Goal: Navigation & Orientation: Find specific page/section

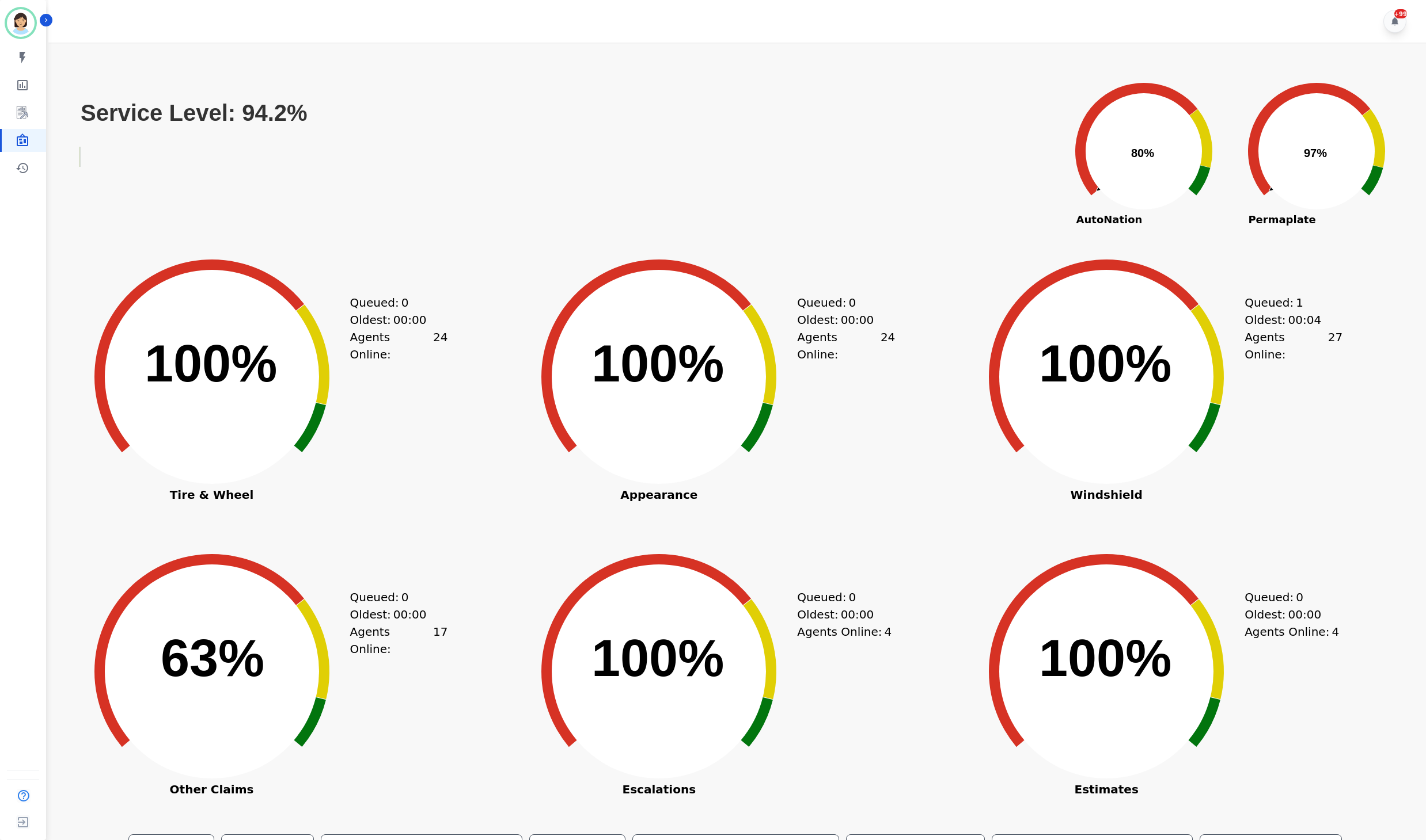
click at [479, 328] on div "Created with Highcharts 10.3.3 100% ​ 100% Tire & Wheel Queued: 0 Oldest: 00:00…" at bounding box center [288, 396] width 440 height 287
click at [2, 114] on link "Sidebar" at bounding box center [24, 112] width 45 height 23
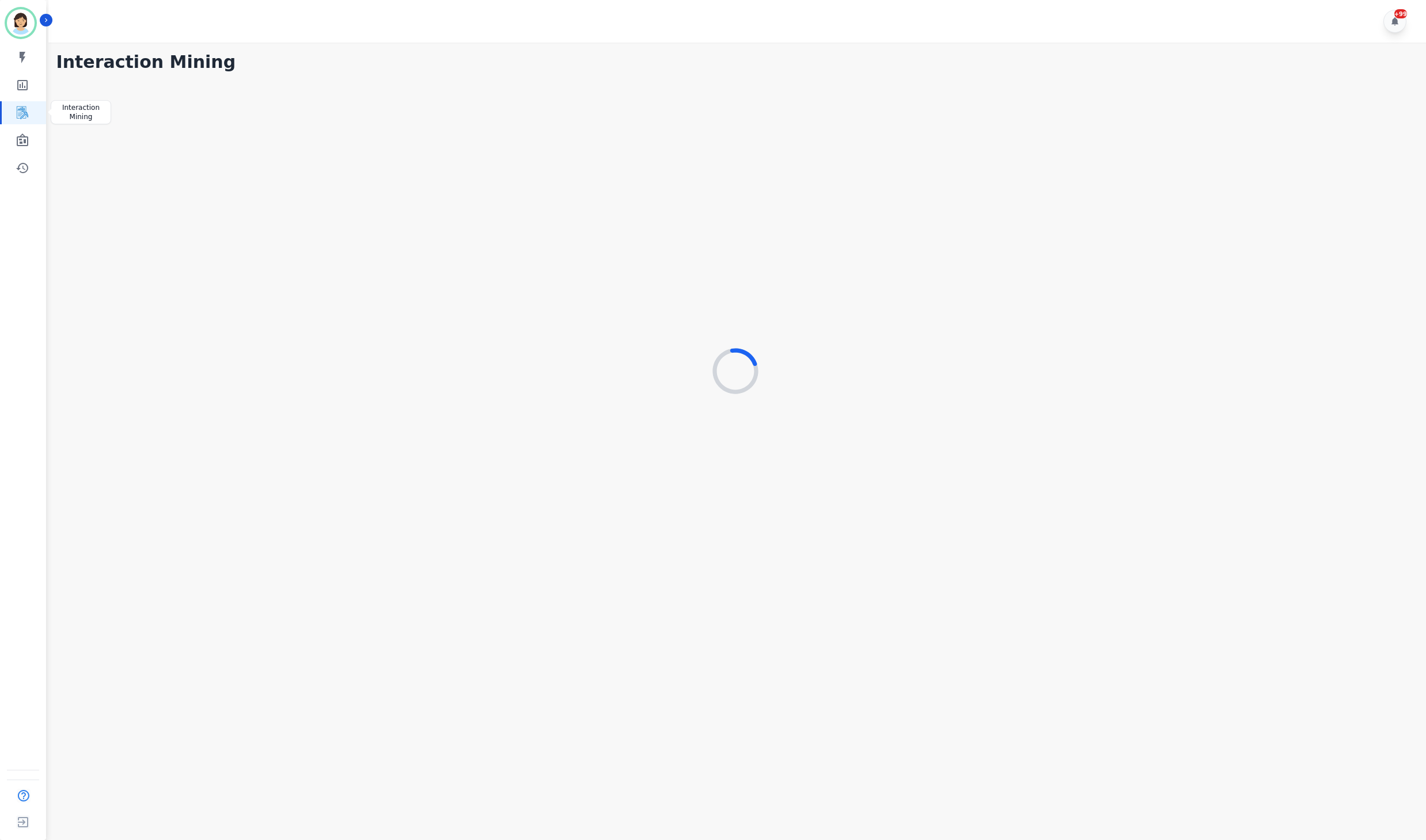
click at [17, 114] on icon "Sidebar" at bounding box center [22, 112] width 14 height 14
click at [24, 108] on icon "Sidebar" at bounding box center [22, 112] width 14 height 14
click at [20, 165] on icon "Sidebar" at bounding box center [22, 168] width 12 height 10
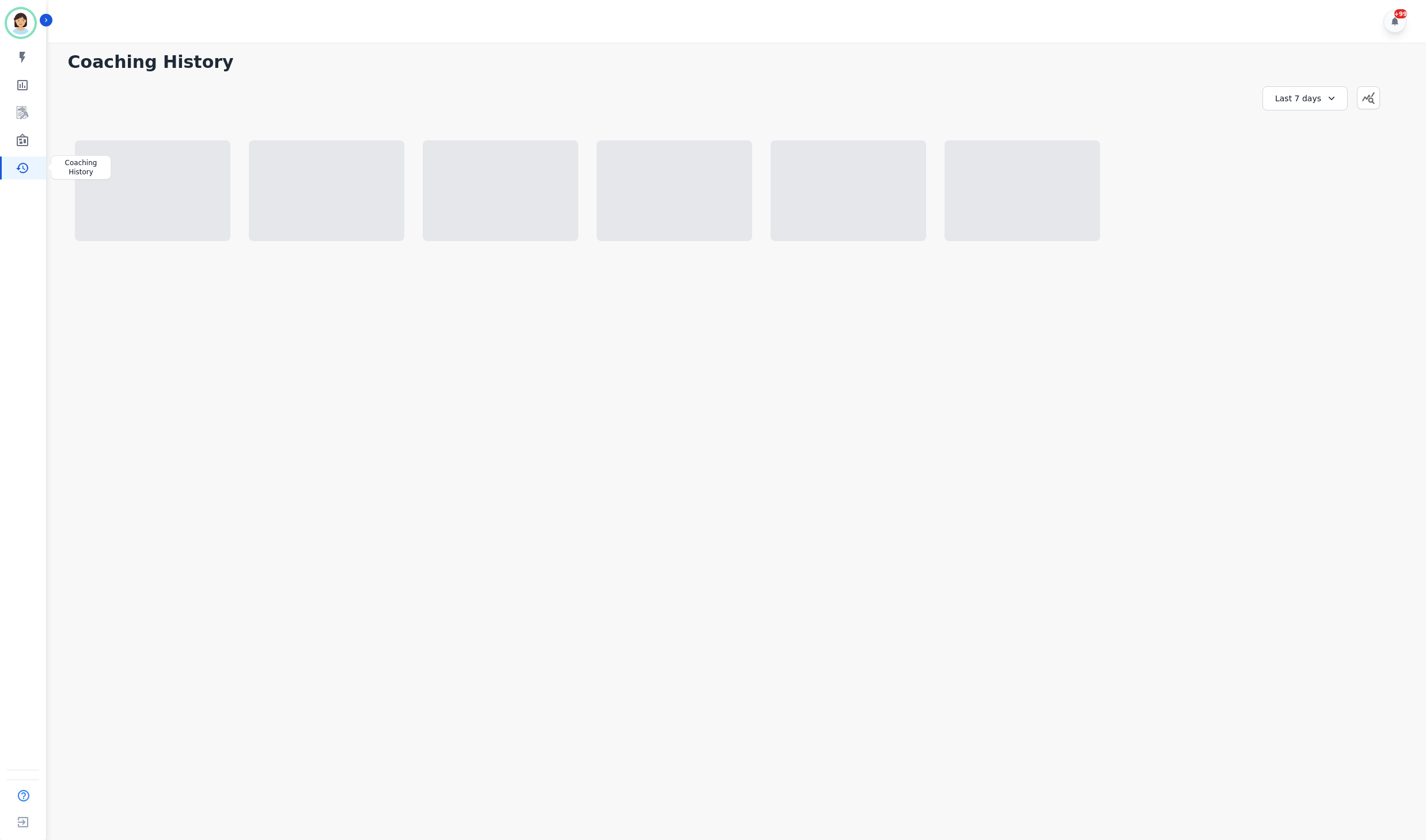
click at [20, 165] on icon "Sidebar" at bounding box center [22, 168] width 12 height 10
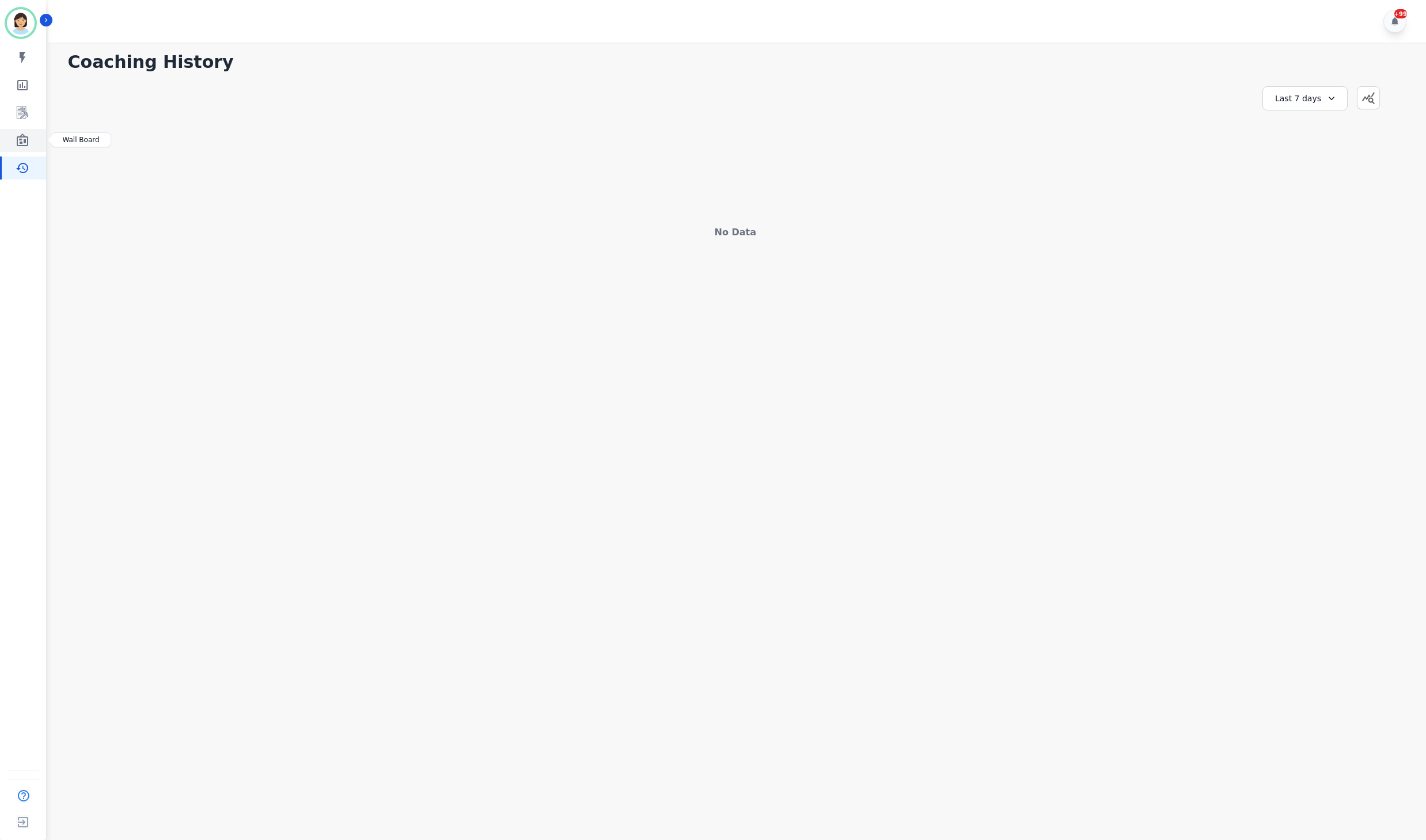
click at [30, 129] on link "Sidebar" at bounding box center [24, 140] width 45 height 23
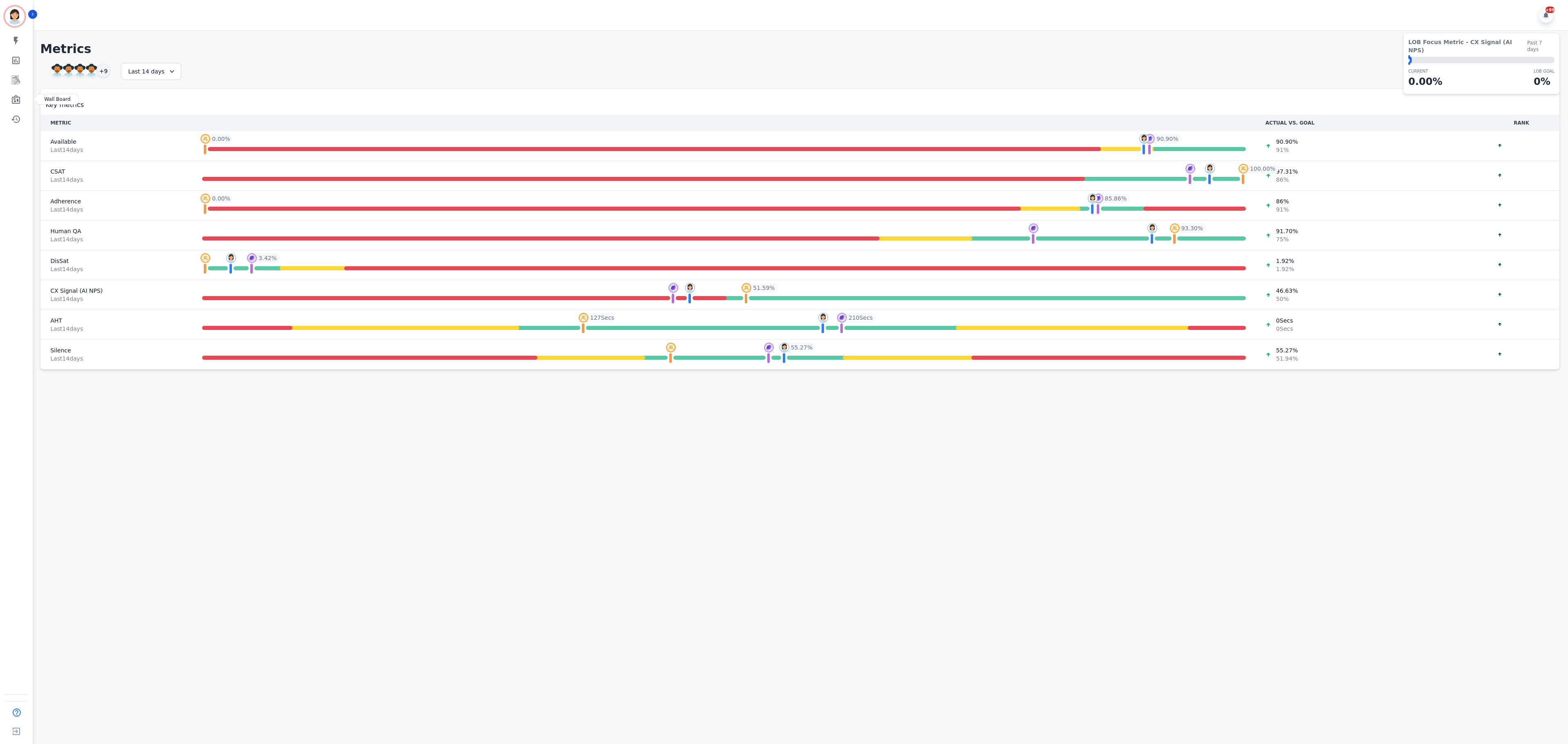
click at [13, 98] on icon "Sidebar" at bounding box center [16, 100] width 10 height 10
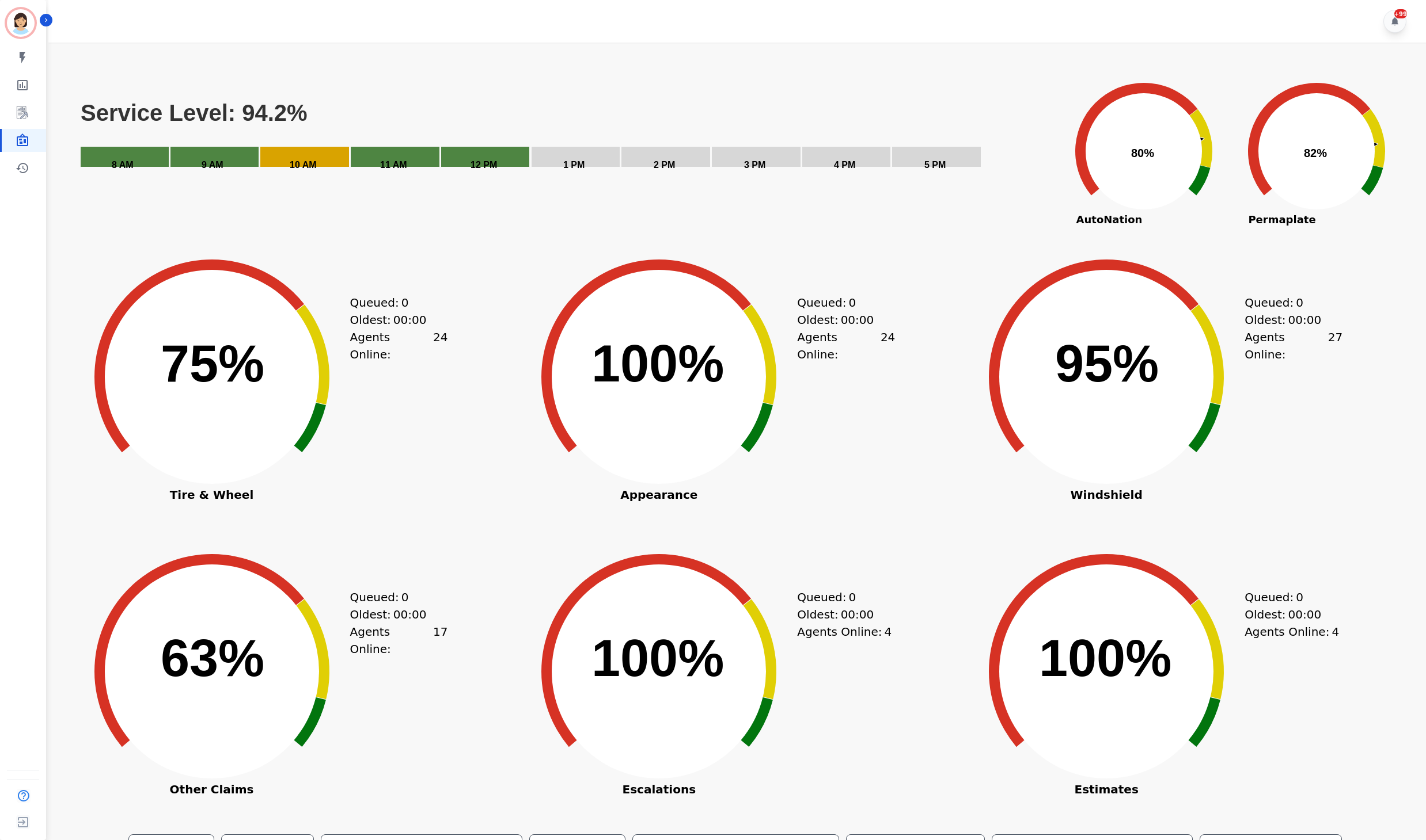
click at [496, 657] on div "Created with Highcharts 10.3.3 63% ​ 63% Other Claims Queued: 0 Oldest: 00:00 A…" at bounding box center [288, 690] width 440 height 287
